Goal: Contribute content

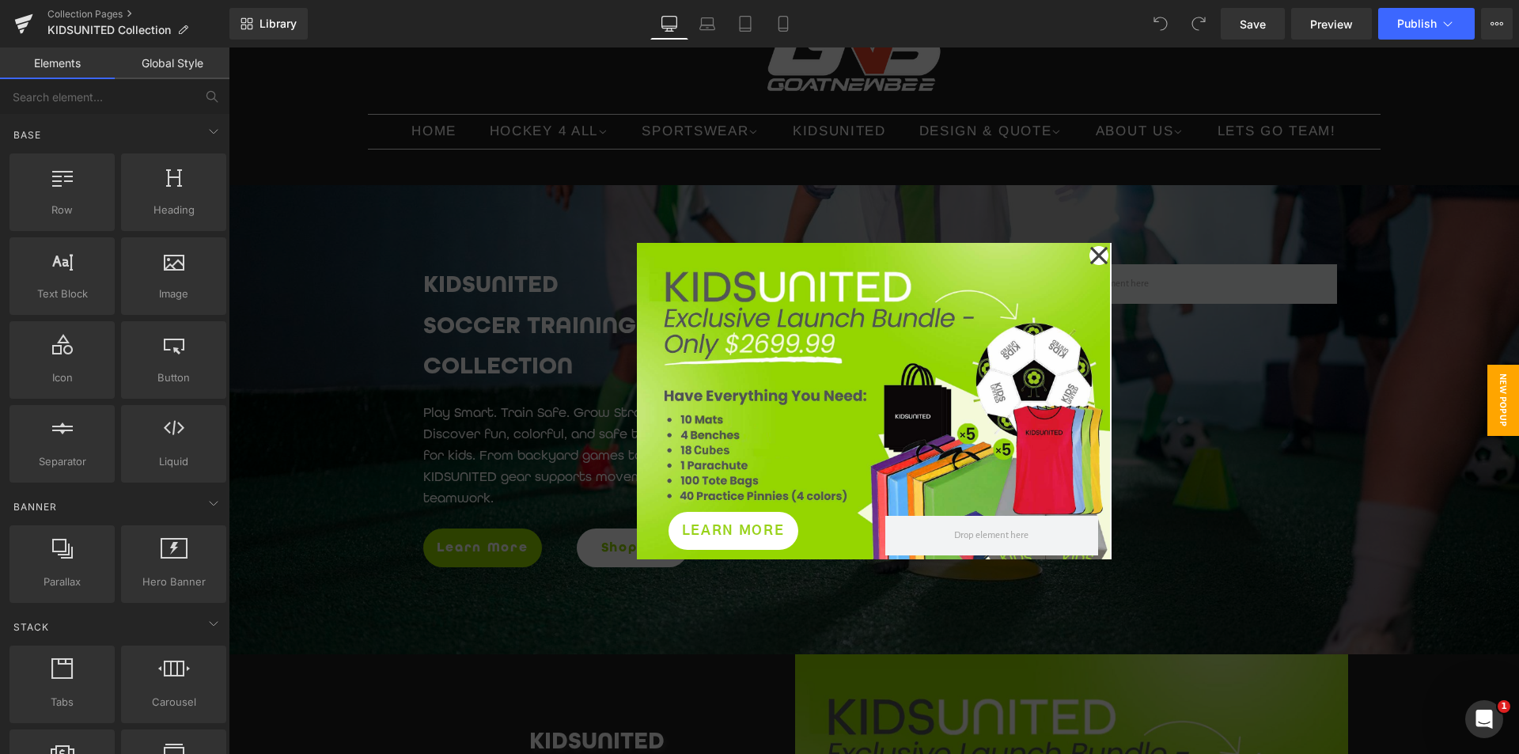
scroll to position [316, 0]
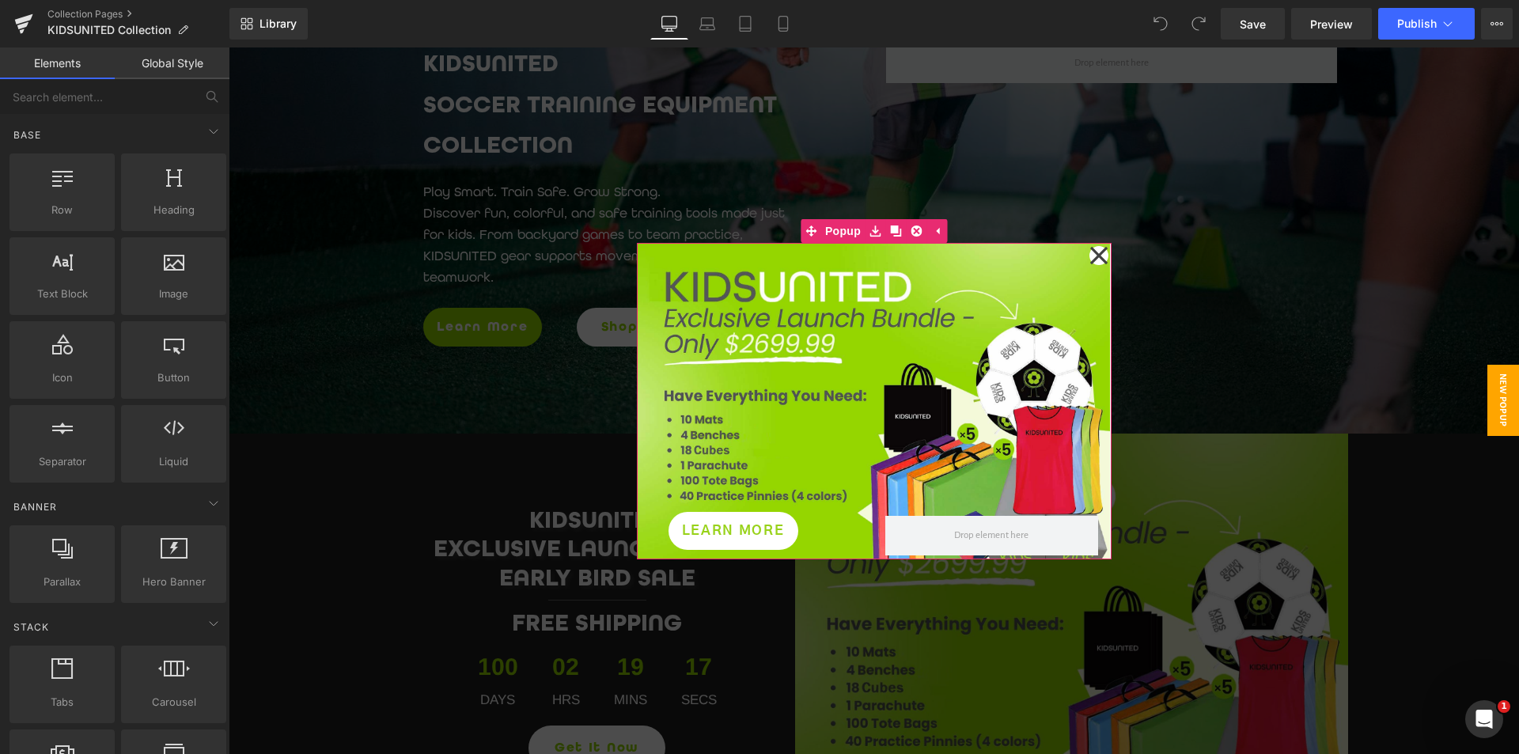
click at [1089, 258] on icon at bounding box center [1098, 255] width 19 height 79
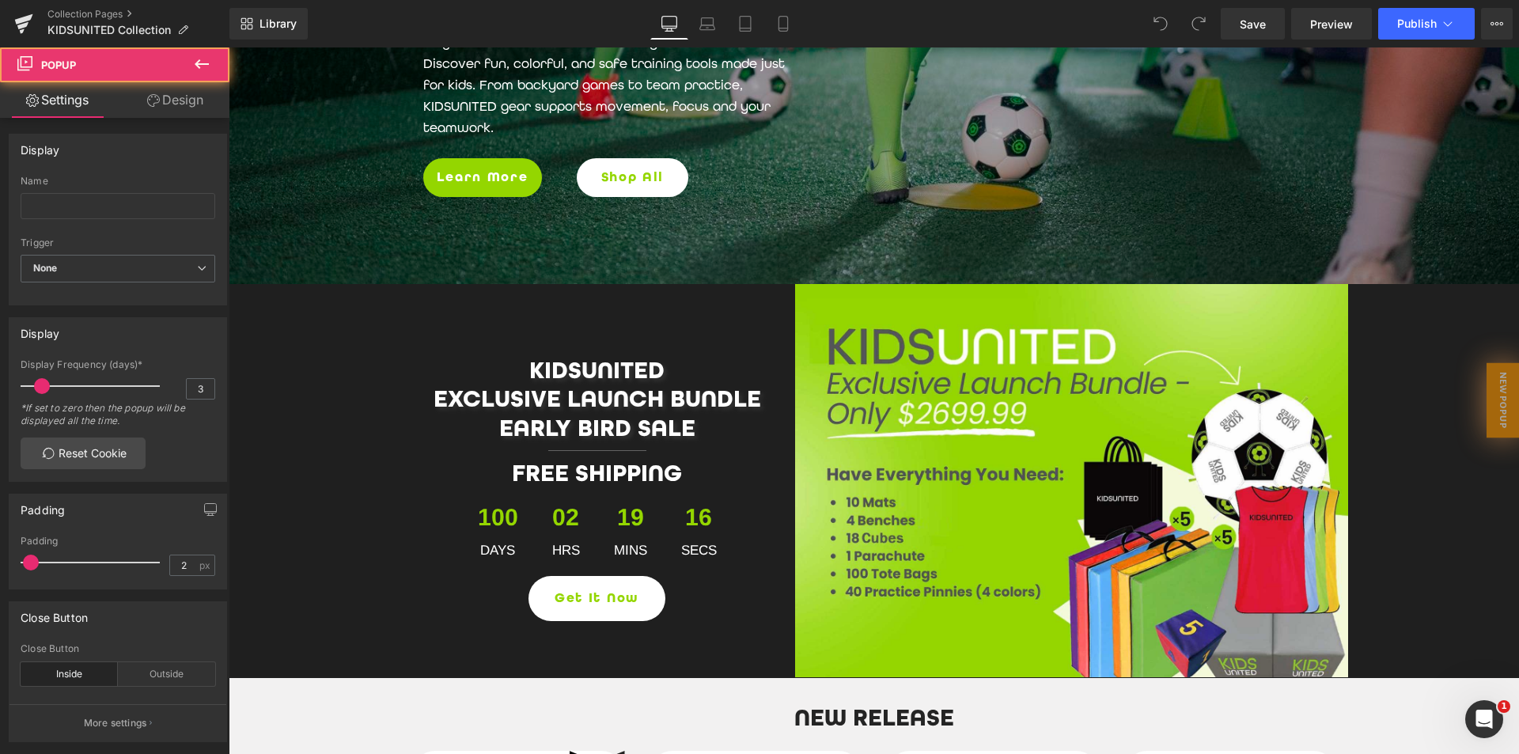
scroll to position [475, 0]
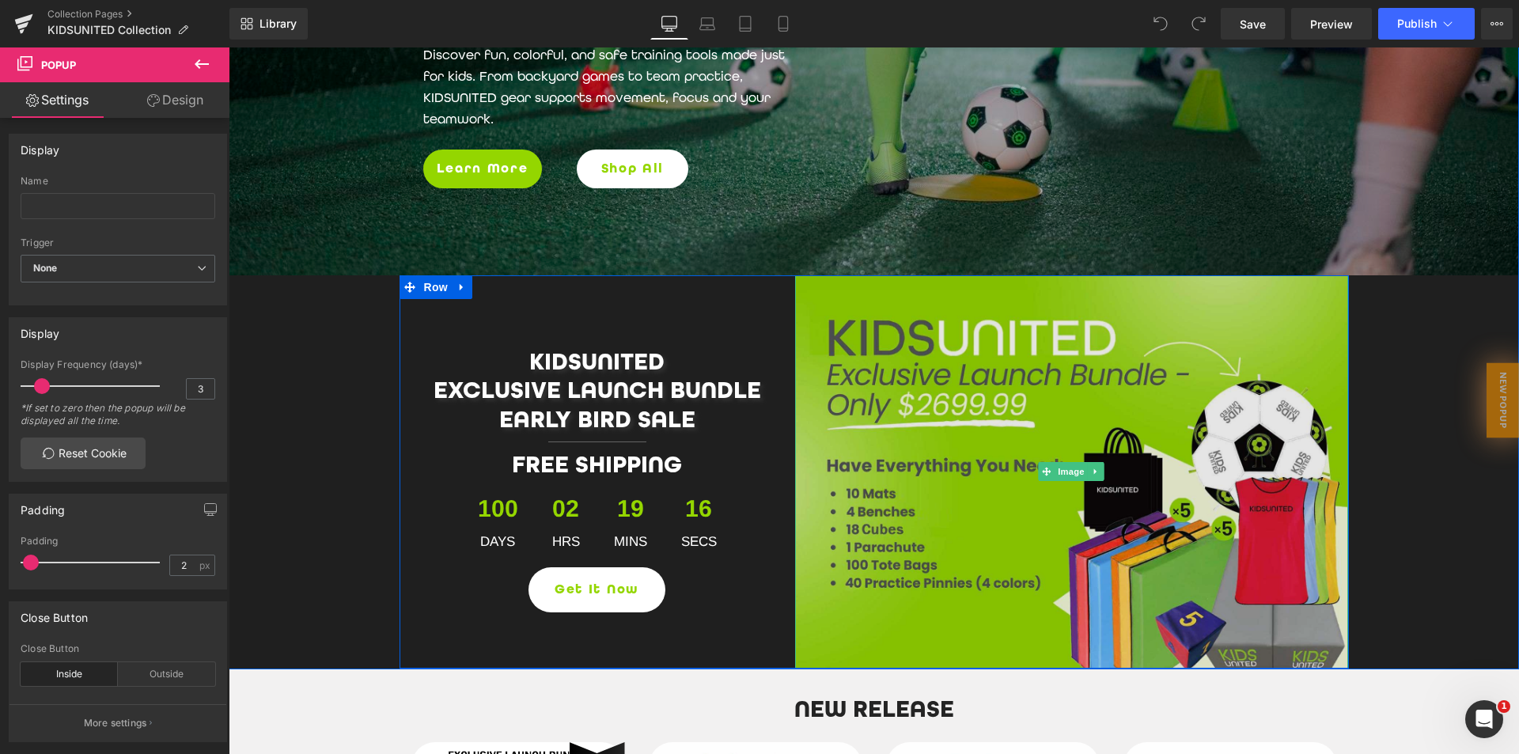
click at [1126, 319] on img at bounding box center [1072, 471] width 554 height 393
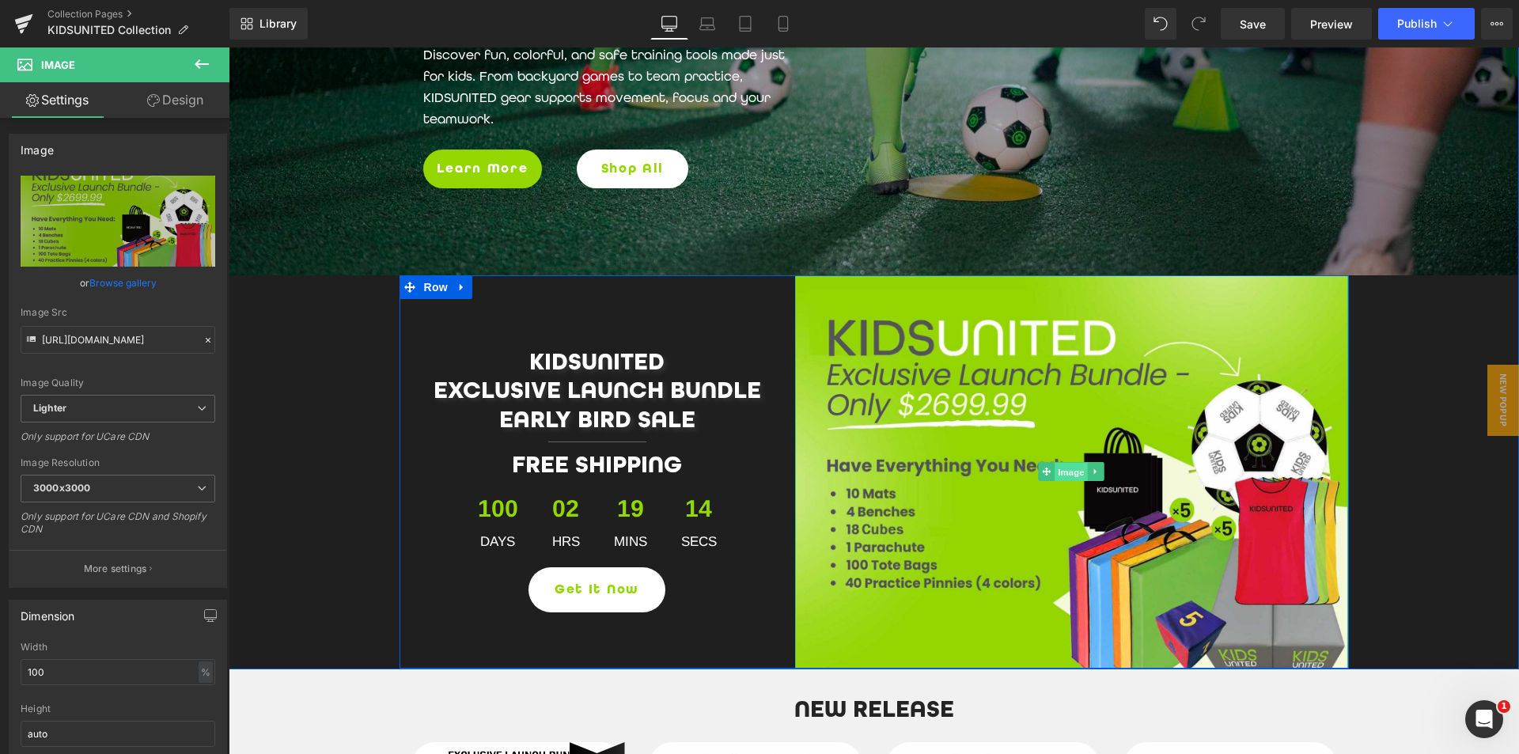
click at [1068, 471] on span "Image" at bounding box center [1071, 472] width 33 height 19
click at [1070, 474] on span "Image" at bounding box center [1071, 472] width 33 height 19
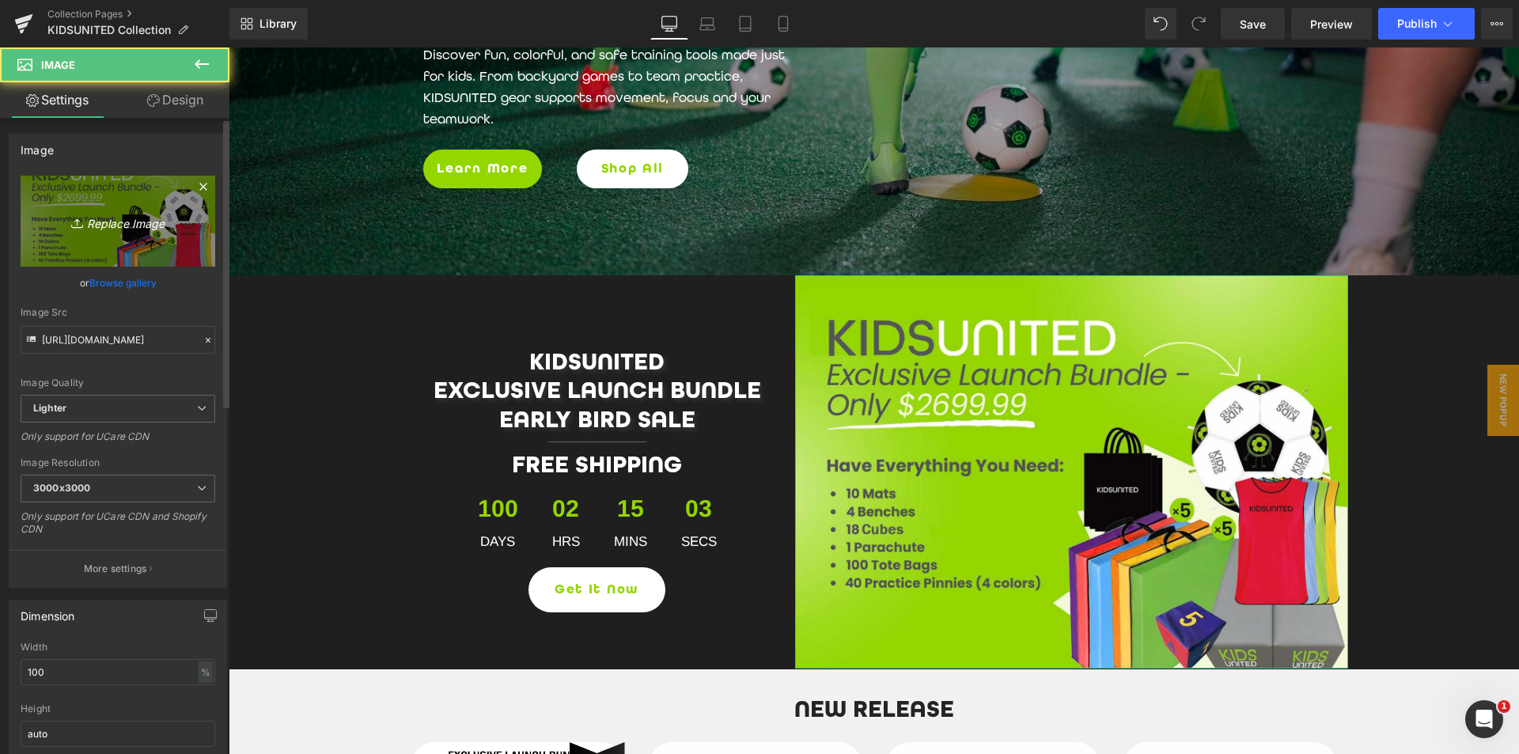
click at [135, 222] on icon "Replace Image" at bounding box center [118, 221] width 127 height 20
type input "C:\fakepath\White-and-Green-Organic-bundle-promotion-9.jpg"
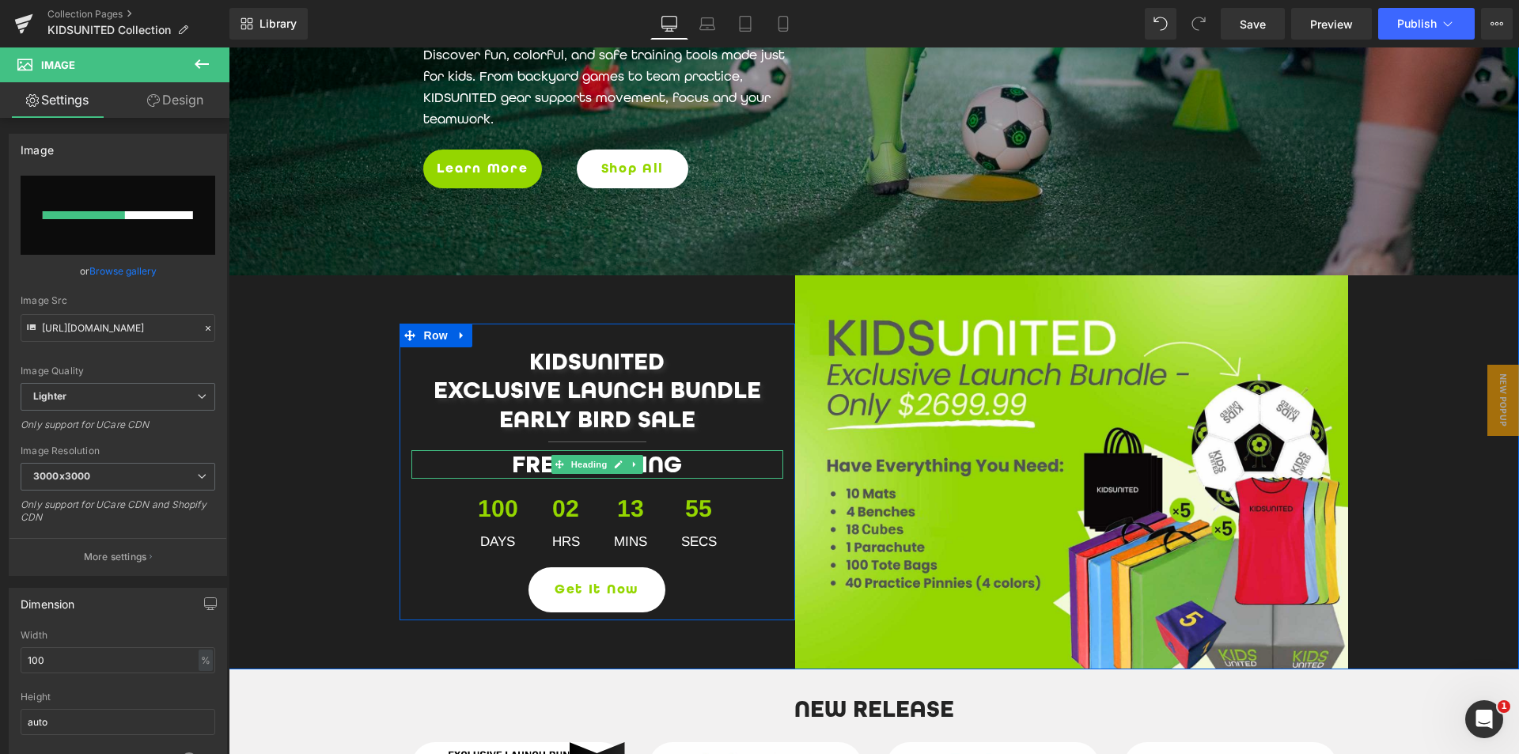
click at [657, 458] on h2 "FREE SHIPPING" at bounding box center [597, 464] width 372 height 28
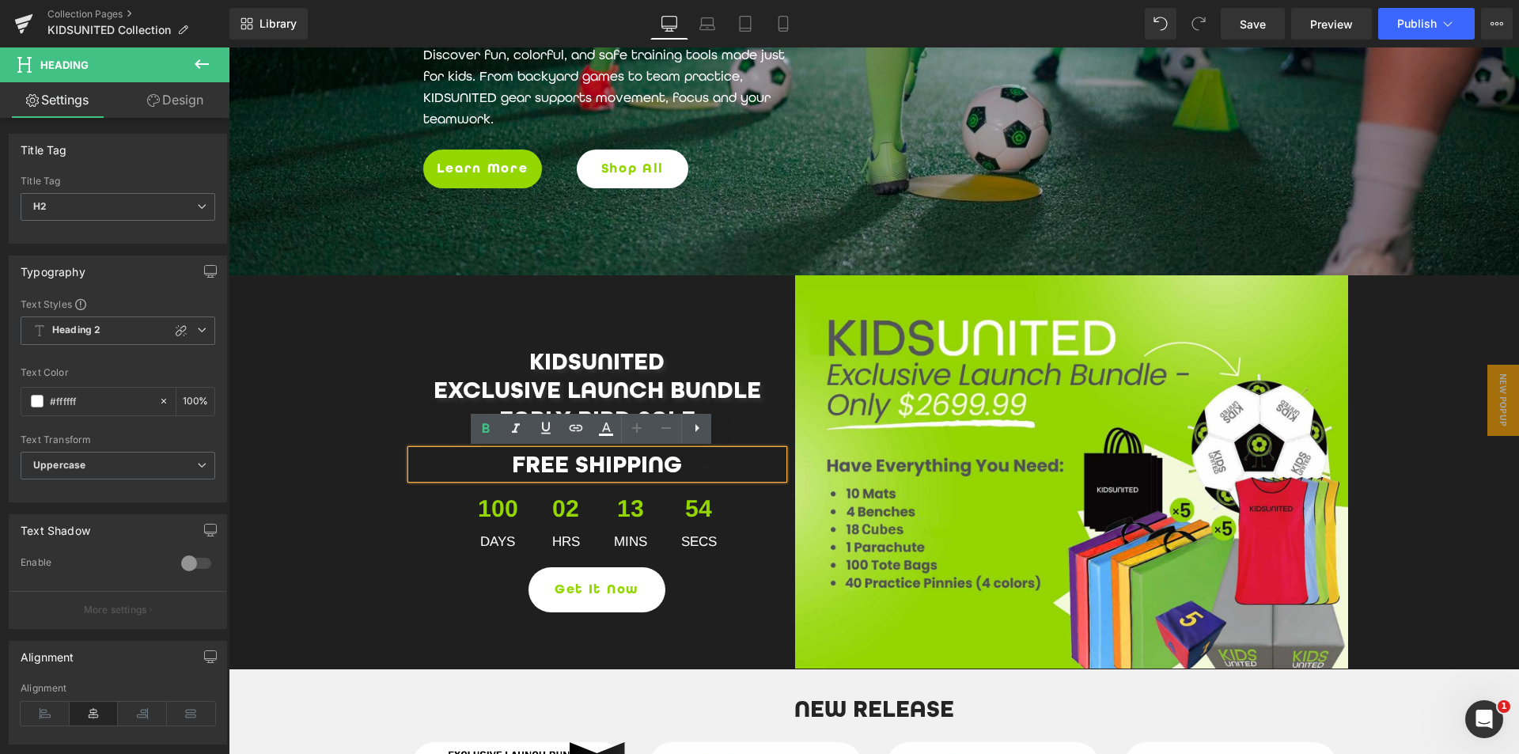
click at [668, 465] on h2 "FREE SHIPPING" at bounding box center [597, 464] width 372 height 28
drag, startPoint x: 669, startPoint y: 465, endPoint x: 519, endPoint y: 460, distance: 150.4
click at [519, 460] on h2 "FREE SHIPPING" at bounding box center [597, 464] width 372 height 28
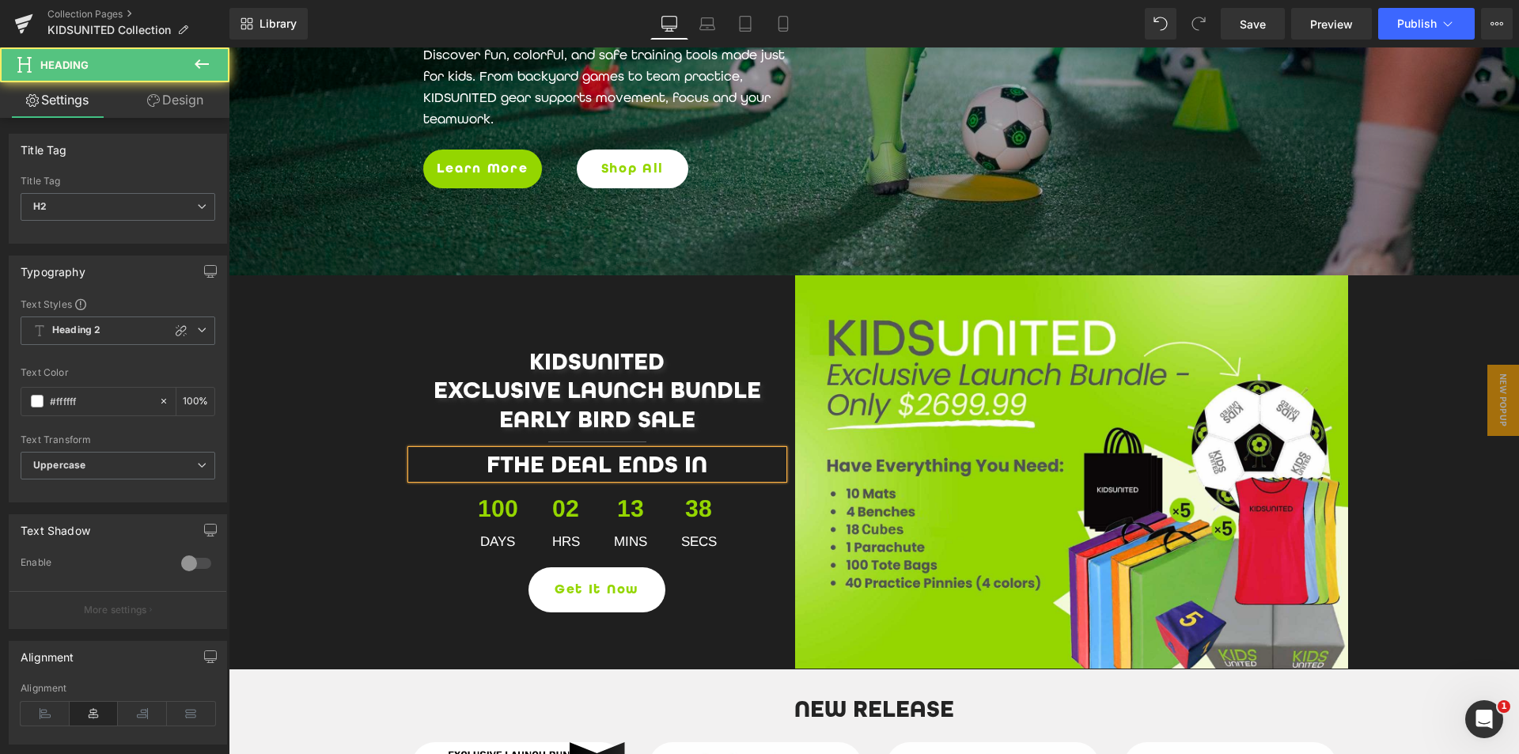
click at [491, 464] on h2 "FTHE DEAL ENDS IN" at bounding box center [597, 464] width 372 height 28
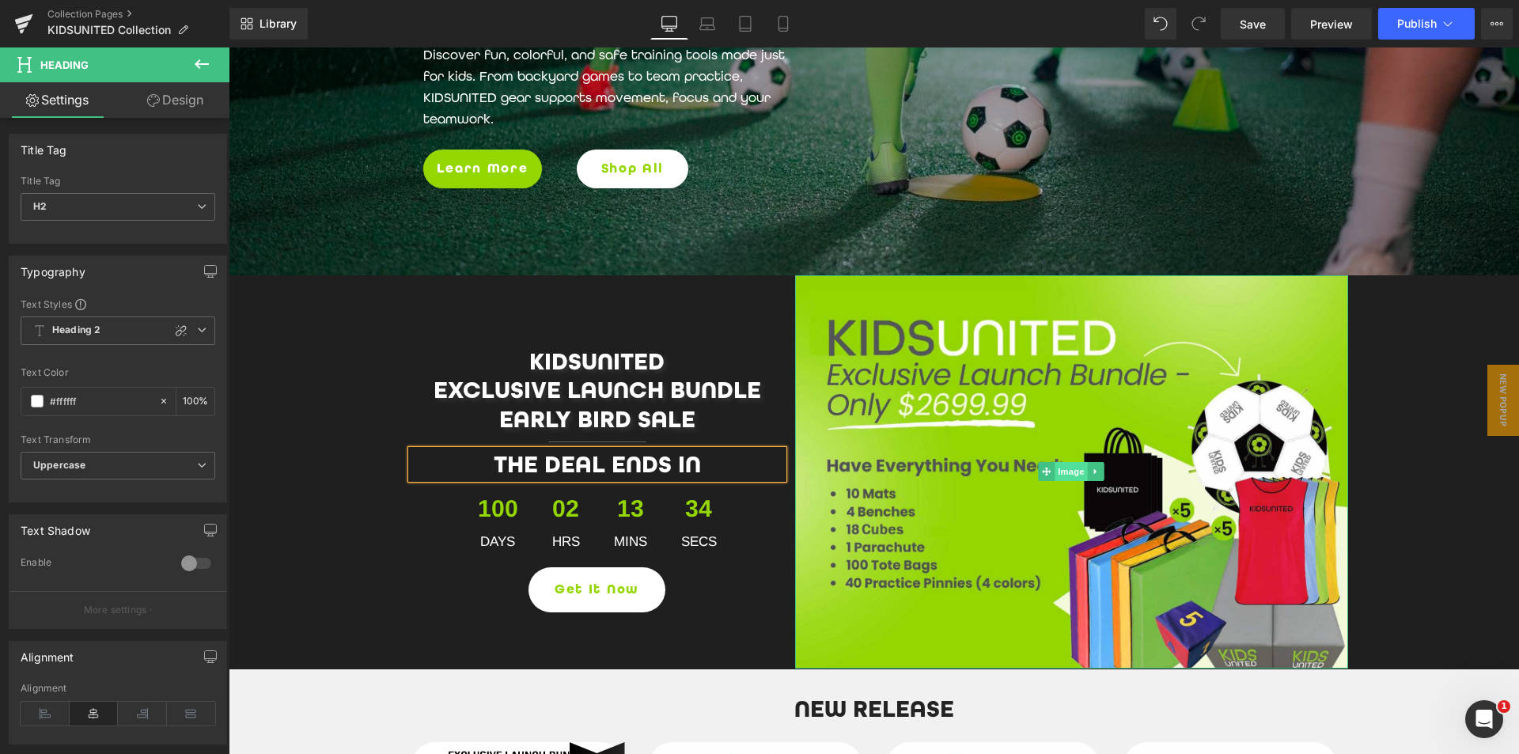
click at [1073, 472] on span "Image" at bounding box center [1071, 471] width 33 height 19
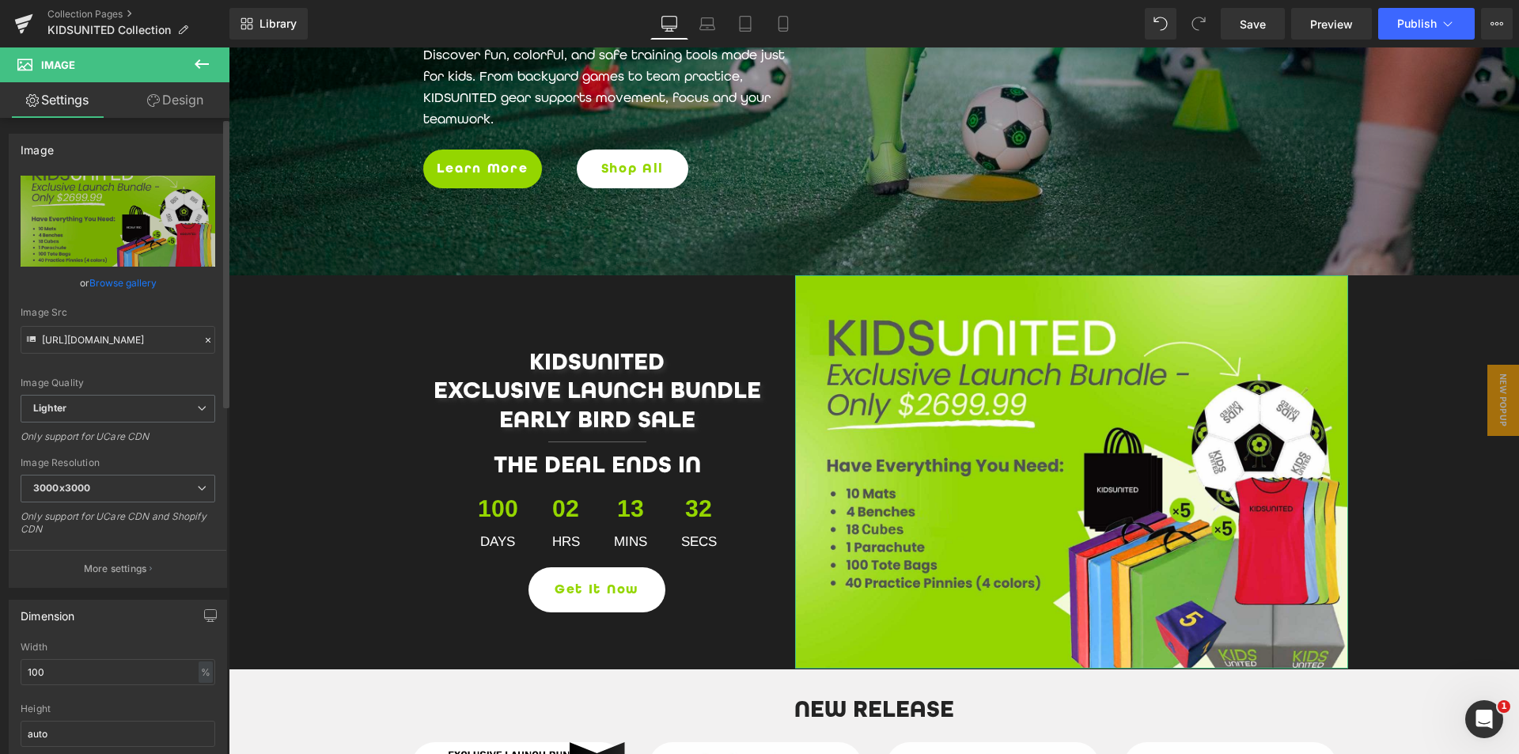
click at [122, 282] on link "Browse gallery" at bounding box center [122, 283] width 67 height 28
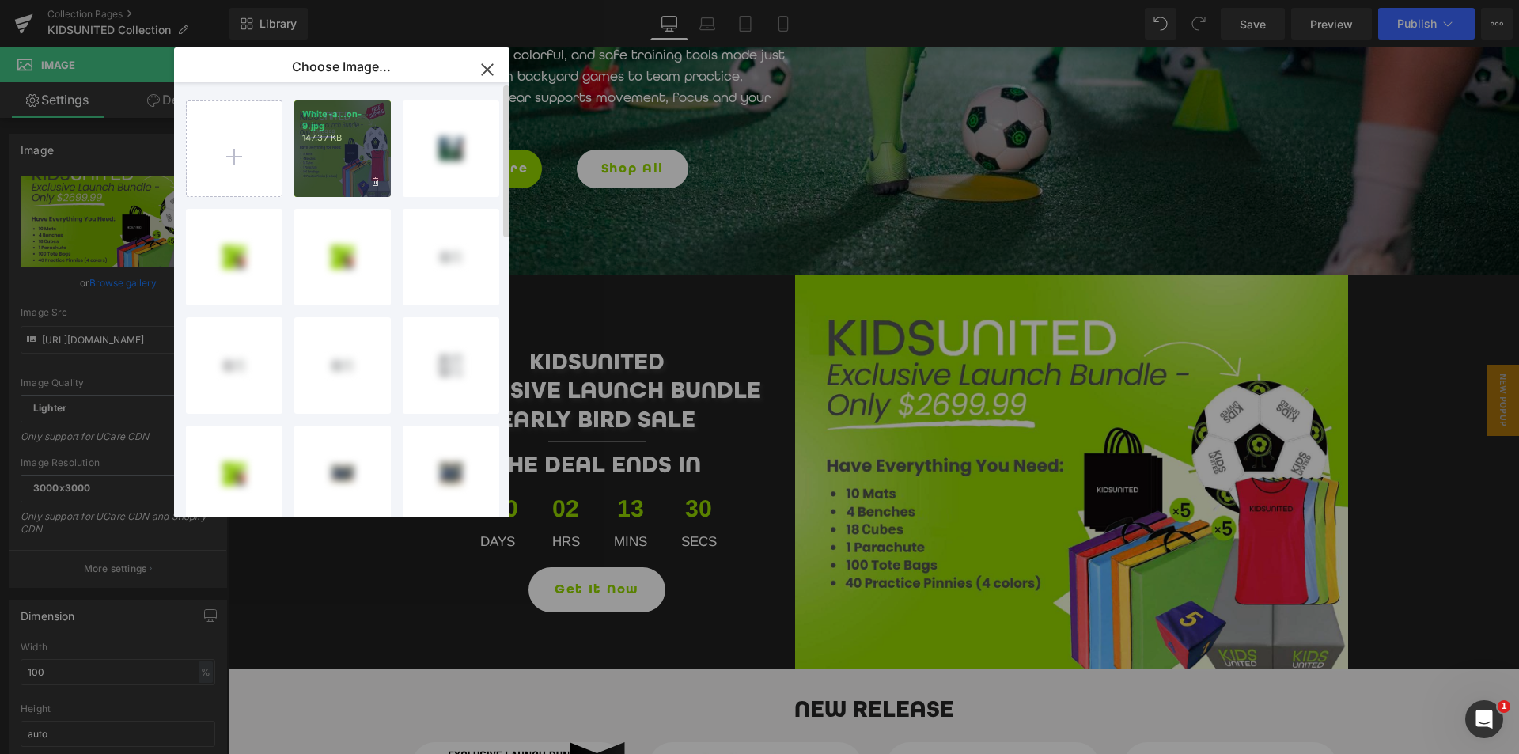
click at [347, 158] on div "White-a...on-9.jpg 147.37 KB" at bounding box center [342, 148] width 97 height 97
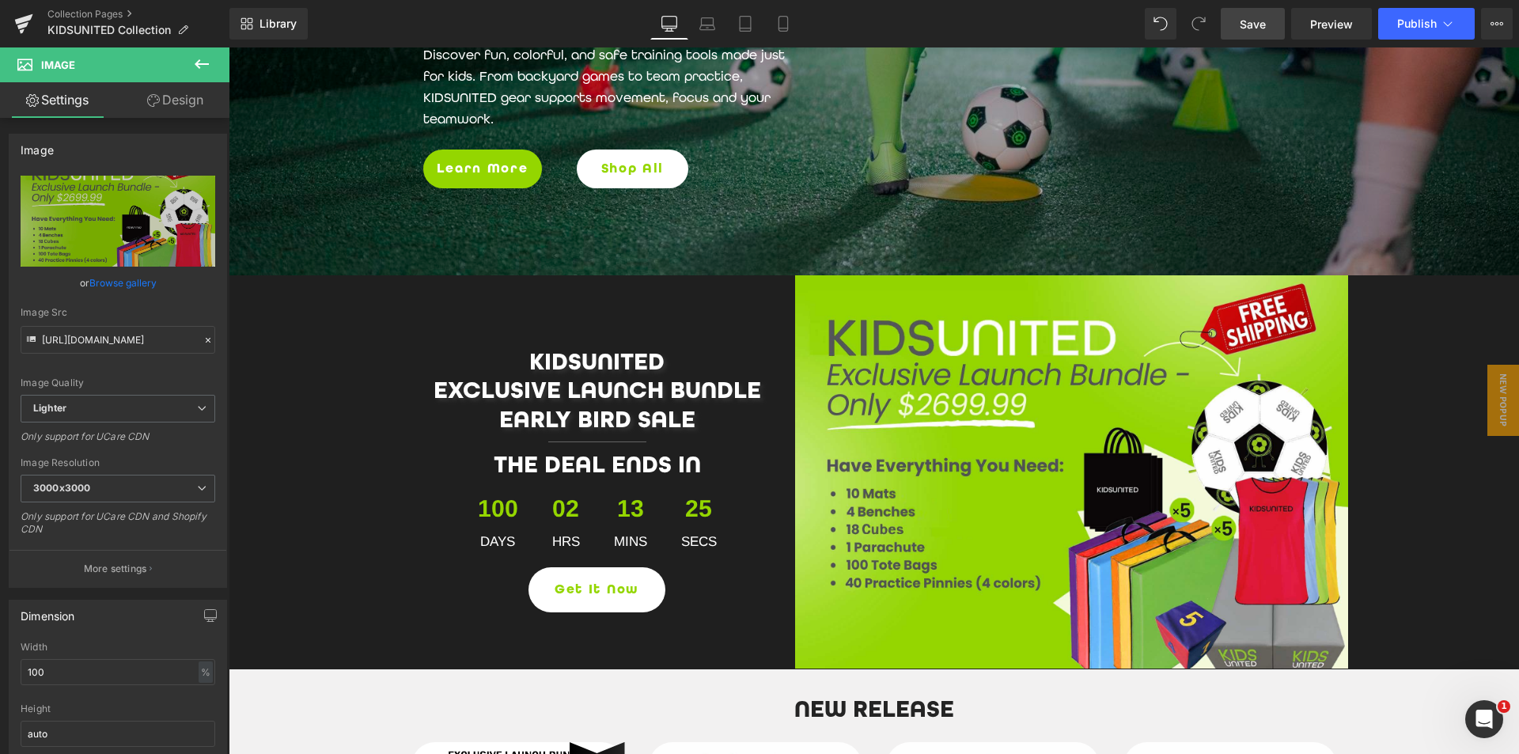
click at [1256, 20] on span "Save" at bounding box center [1253, 24] width 26 height 17
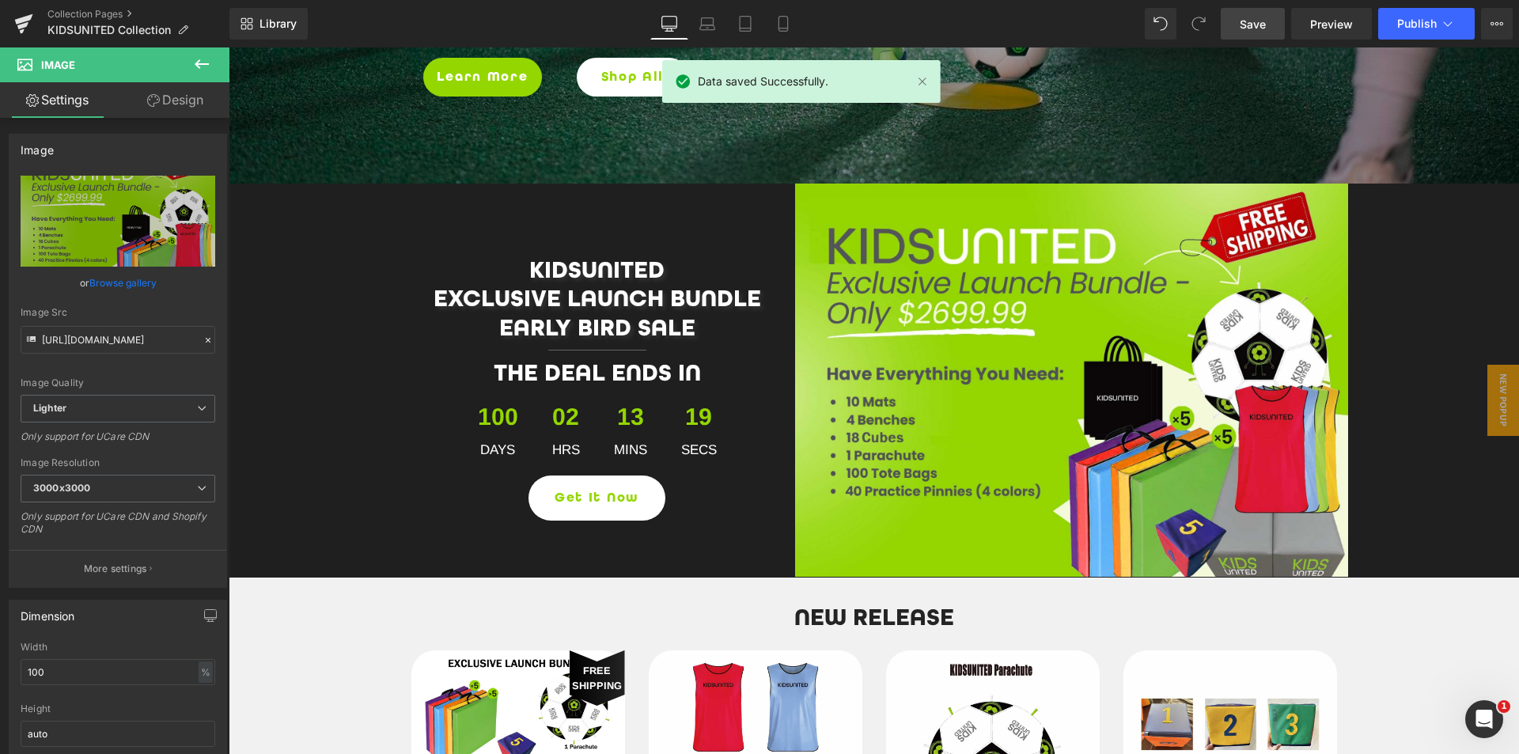
scroll to position [316, 0]
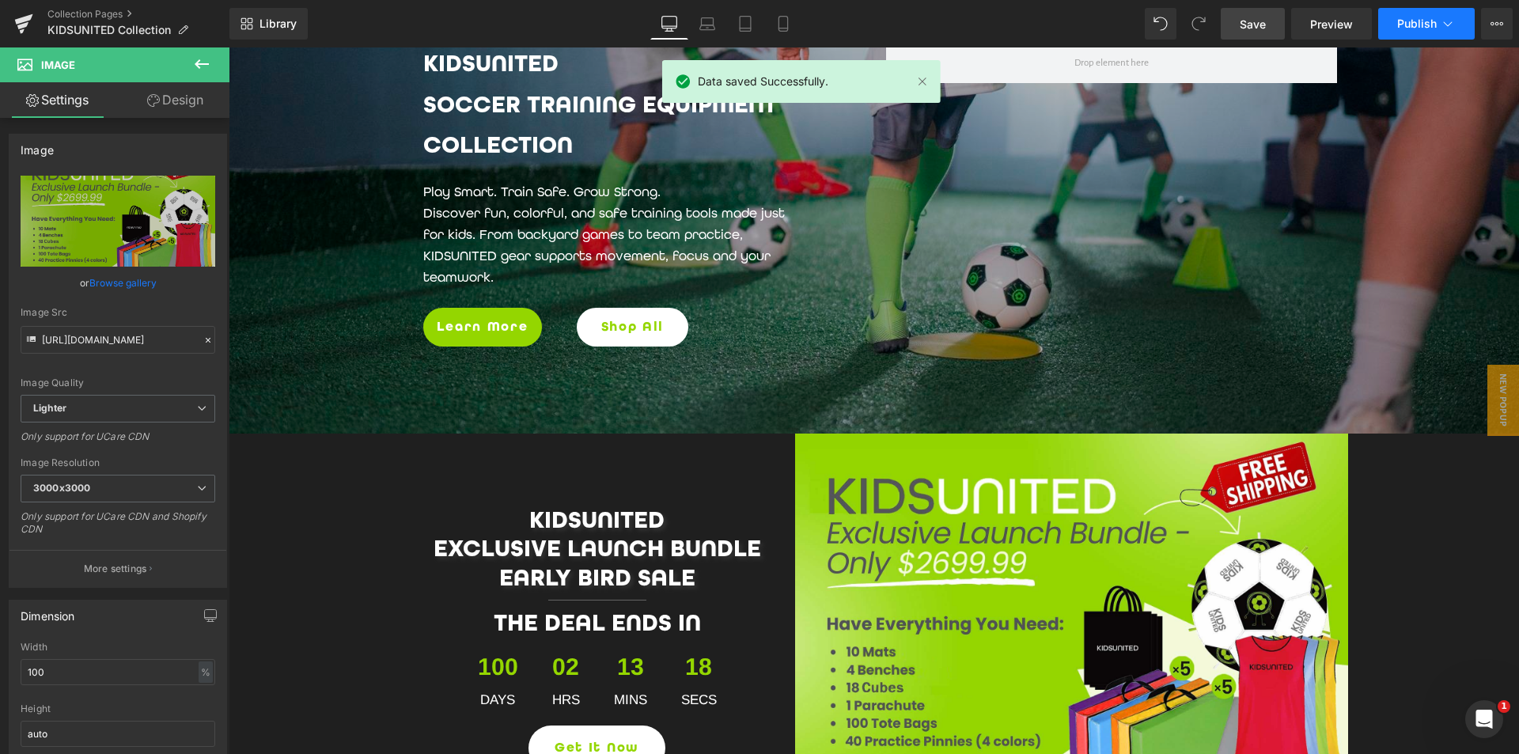
click at [1416, 15] on button "Publish" at bounding box center [1426, 24] width 97 height 32
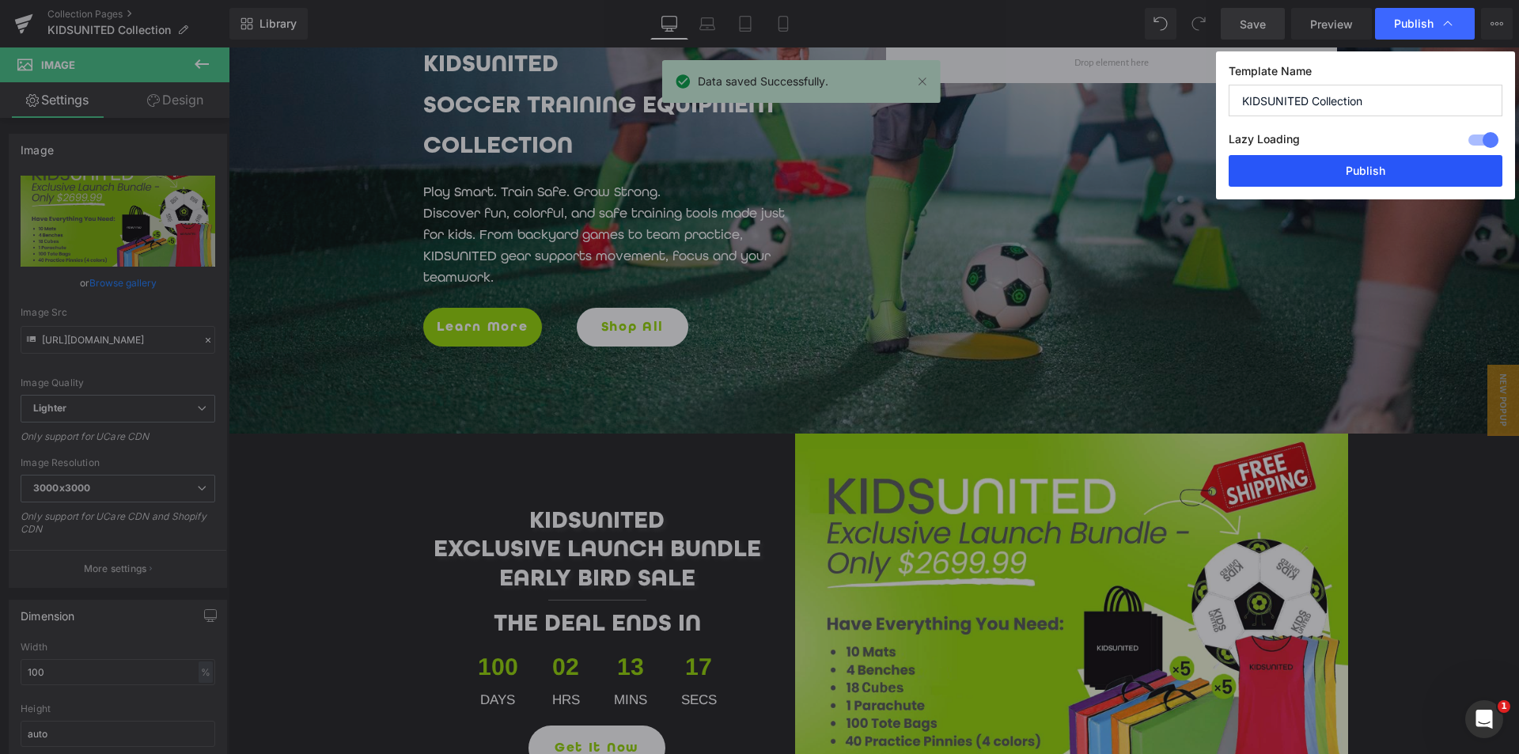
click at [1372, 166] on button "Publish" at bounding box center [1366, 171] width 274 height 32
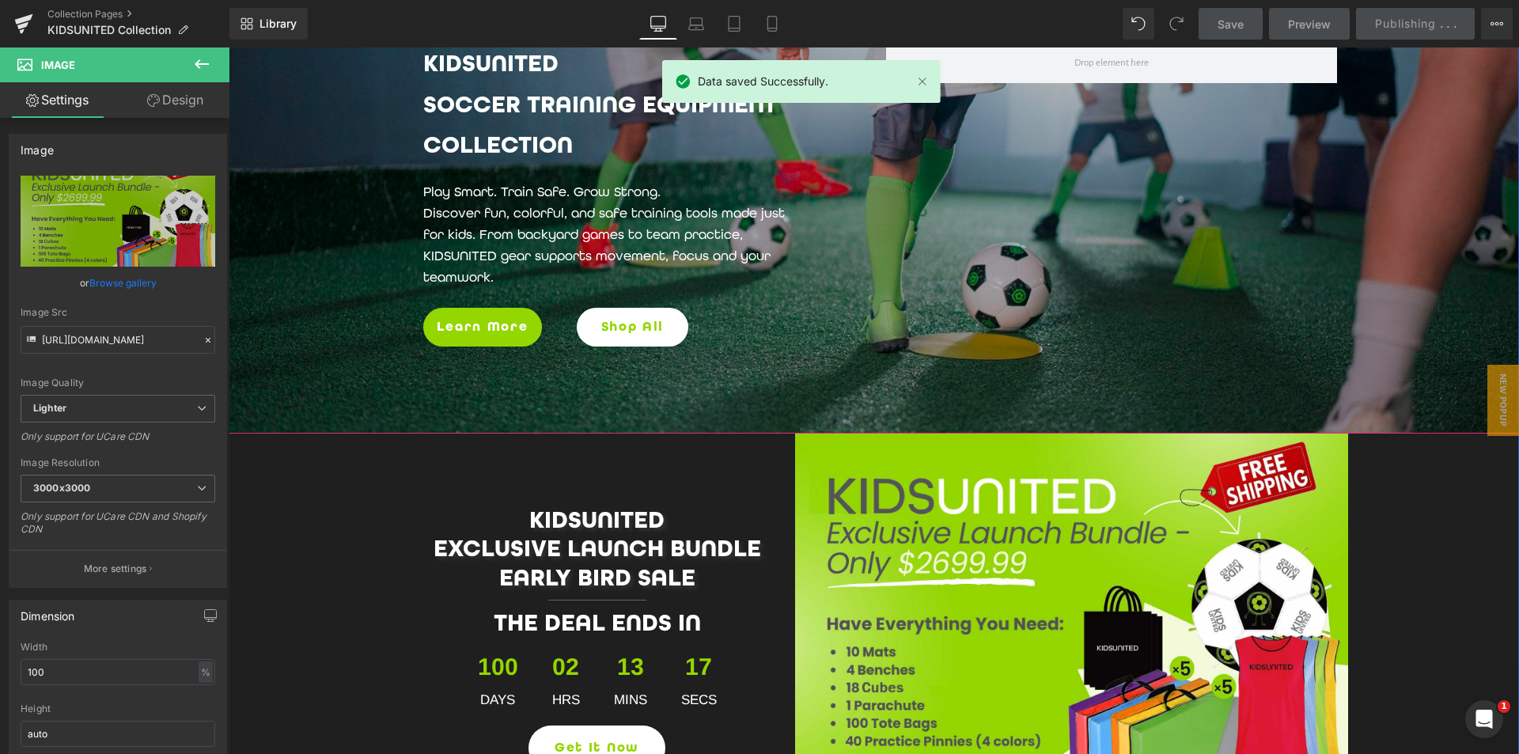
scroll to position [554, 0]
